Goal: Find specific page/section: Find specific page/section

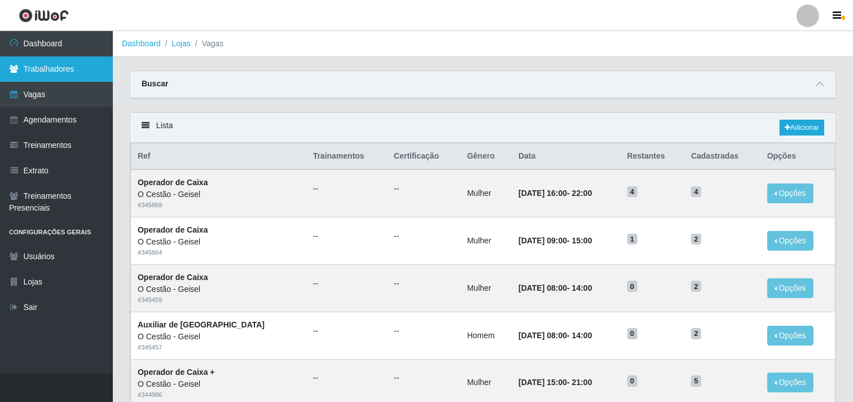
click at [42, 65] on link "Trabalhadores" at bounding box center [56, 68] width 113 height 25
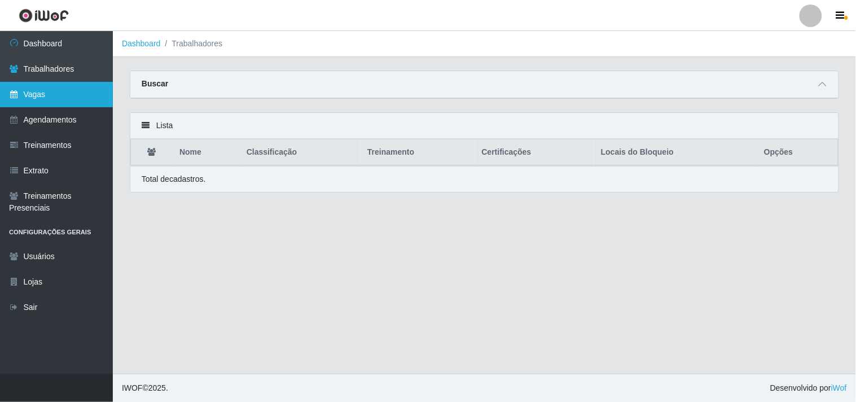
click at [64, 97] on link "Vagas" at bounding box center [56, 94] width 113 height 25
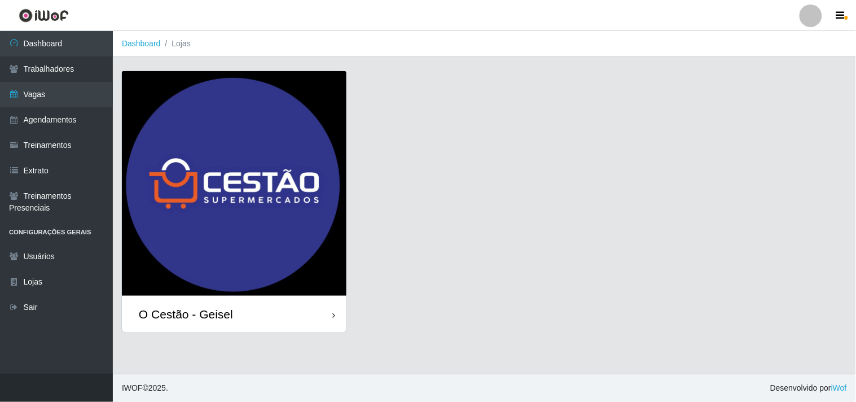
click at [280, 200] on img at bounding box center [234, 183] width 225 height 225
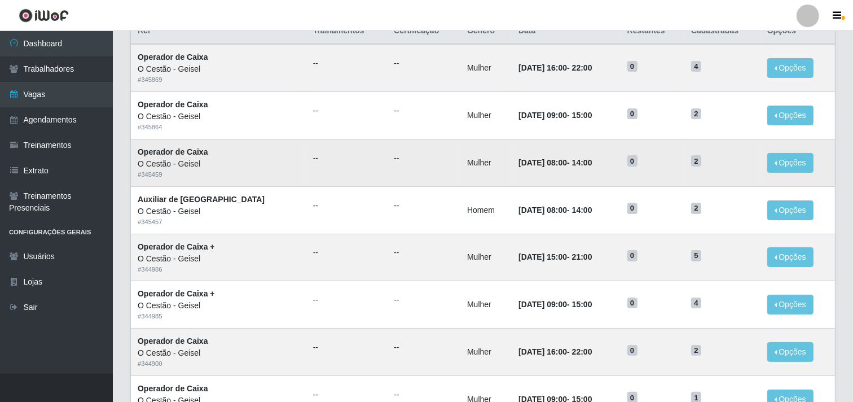
scroll to position [63, 0]
